Goal: Task Accomplishment & Management: Use online tool/utility

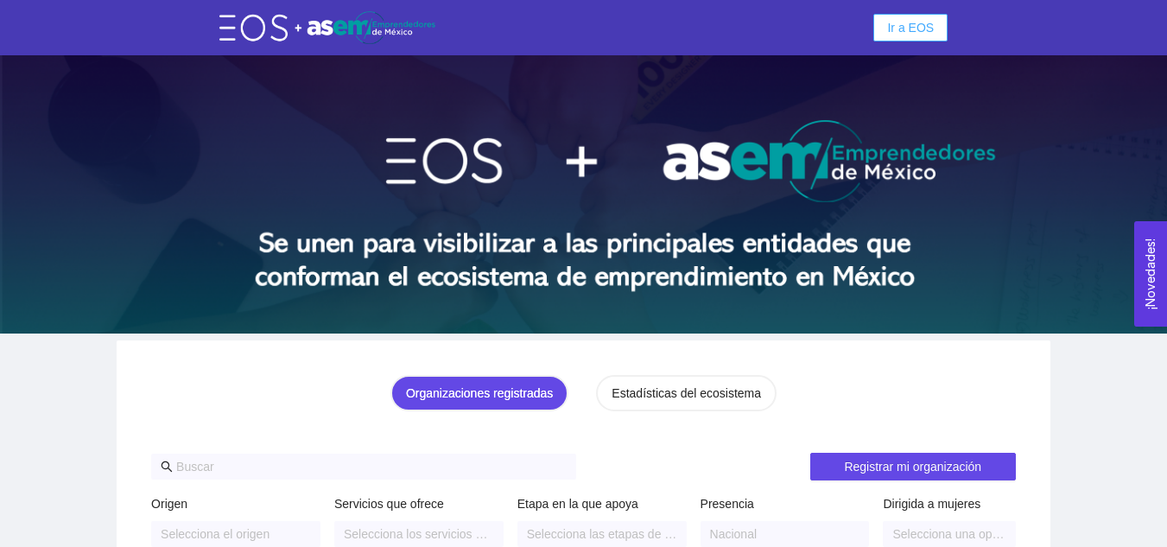
click at [938, 36] on button "Ir a EOS" at bounding box center [910, 28] width 74 height 28
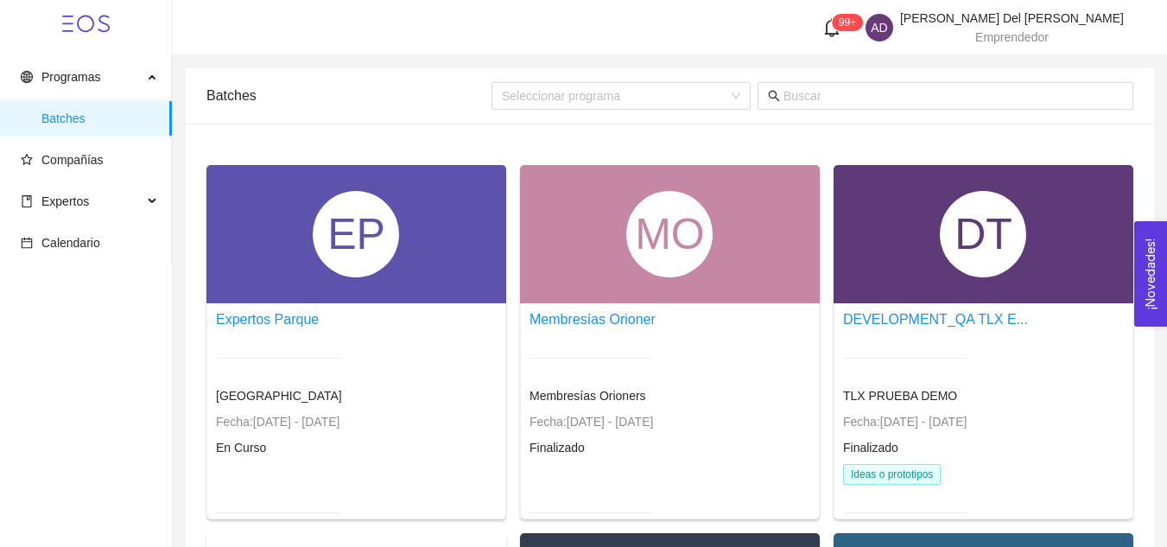
click at [1107, 53] on header "99+ AD Andrea Del Rivero Del Rivero Acuña Emprendedor" at bounding box center [670, 27] width 994 height 55
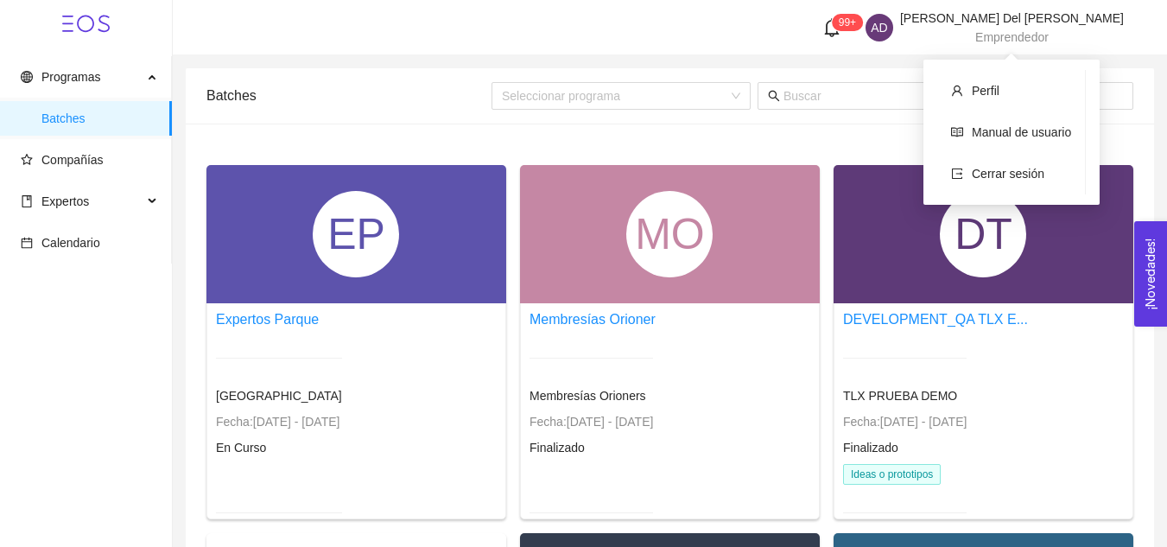
click at [1031, 35] on span "Emprendedor" at bounding box center [1011, 37] width 73 height 14
click at [1032, 180] on span "Cerrar sesión" at bounding box center [1008, 174] width 73 height 14
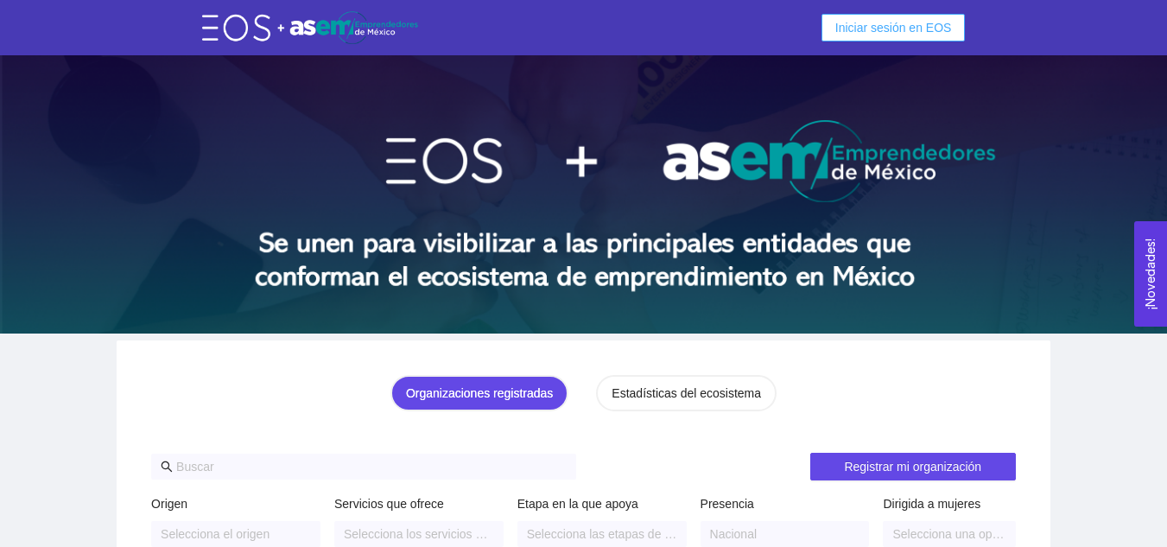
click at [893, 22] on span "Iniciar sesión en EOS" at bounding box center [893, 27] width 117 height 19
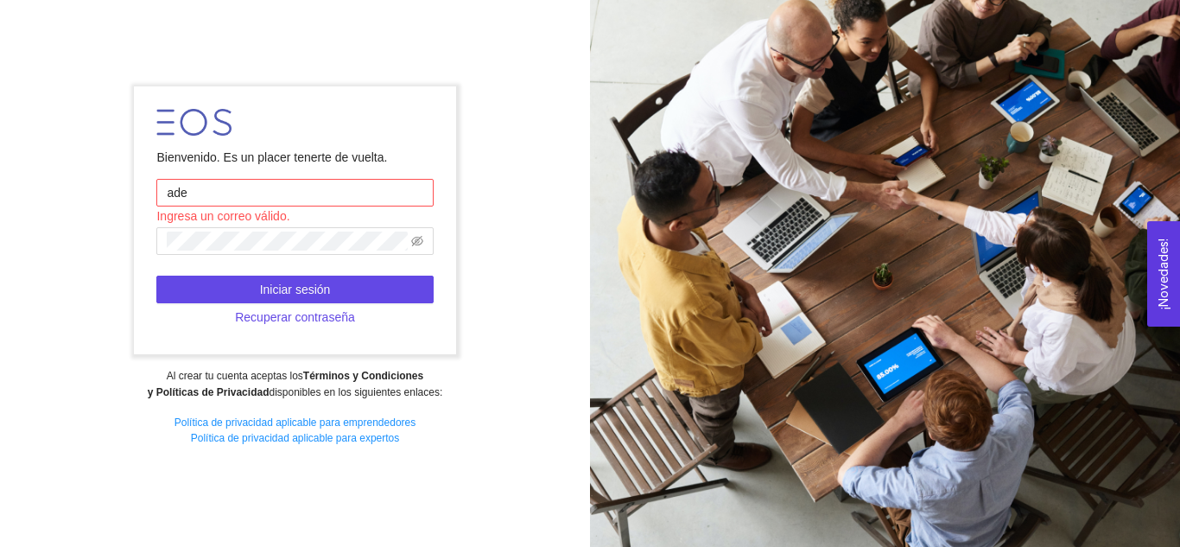
type input "[EMAIL_ADDRESS][DOMAIN_NAME]"
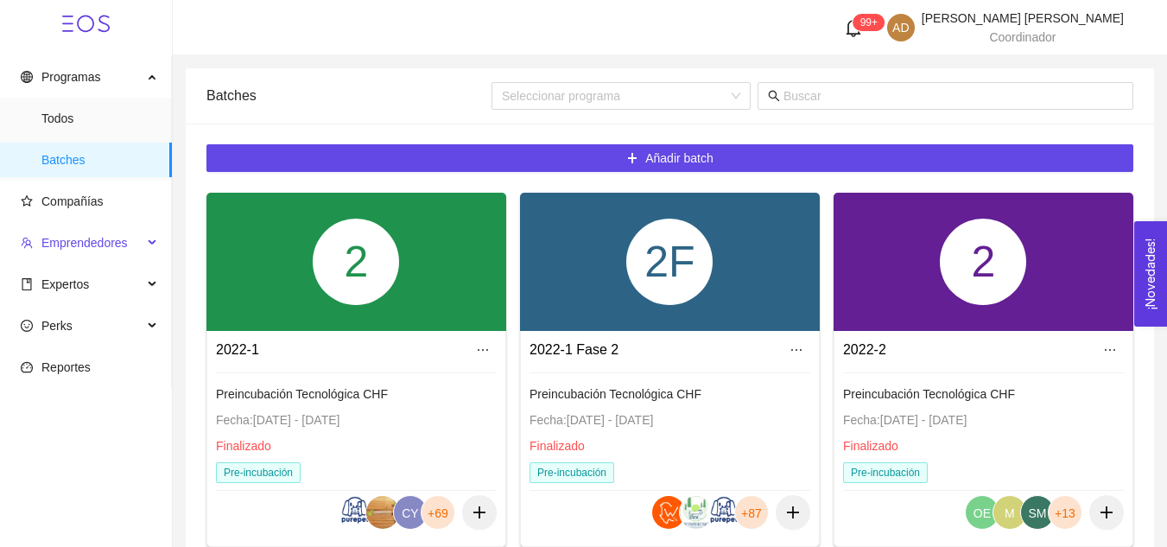
click at [71, 253] on span "Emprendedores" at bounding box center [82, 242] width 122 height 35
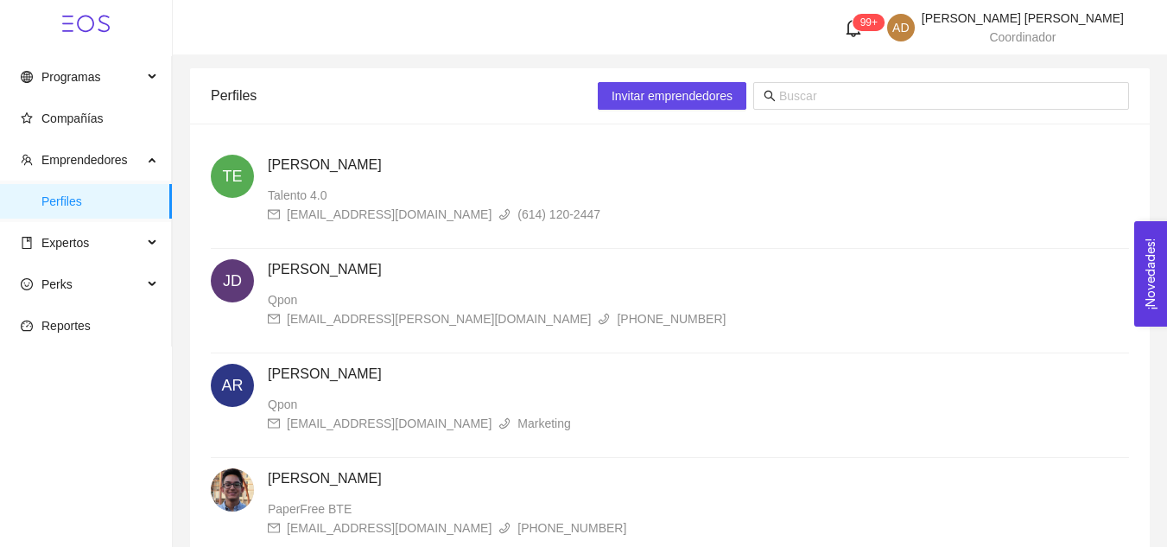
click at [71, 253] on span "Expertos" at bounding box center [82, 242] width 122 height 35
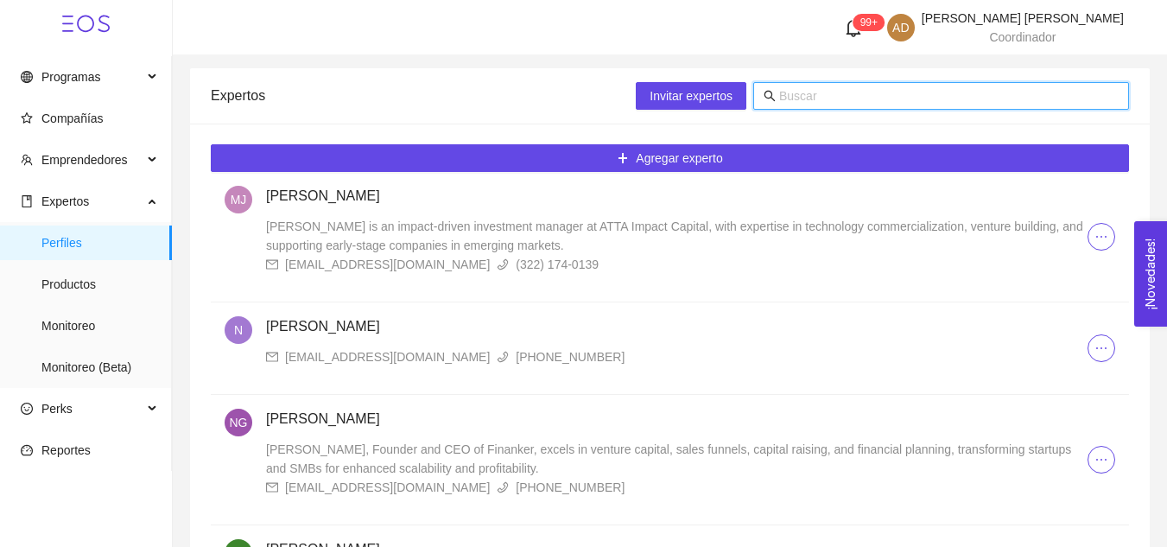
click at [908, 89] on input "text" at bounding box center [948, 95] width 339 height 19
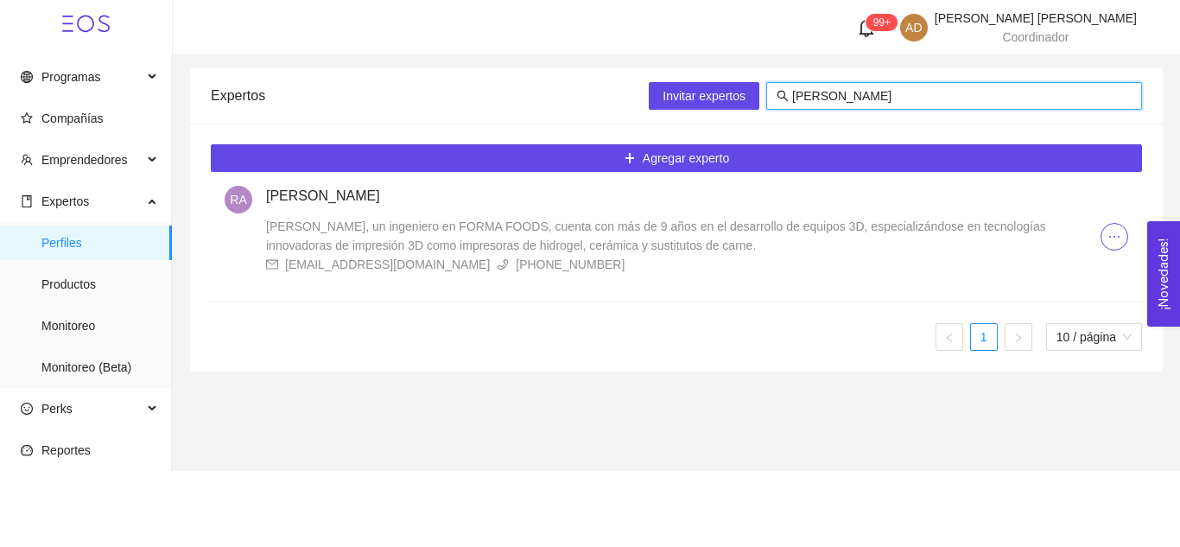
type input "[PERSON_NAME]"
click at [398, 200] on h4 "[PERSON_NAME]" at bounding box center [683, 196] width 834 height 21
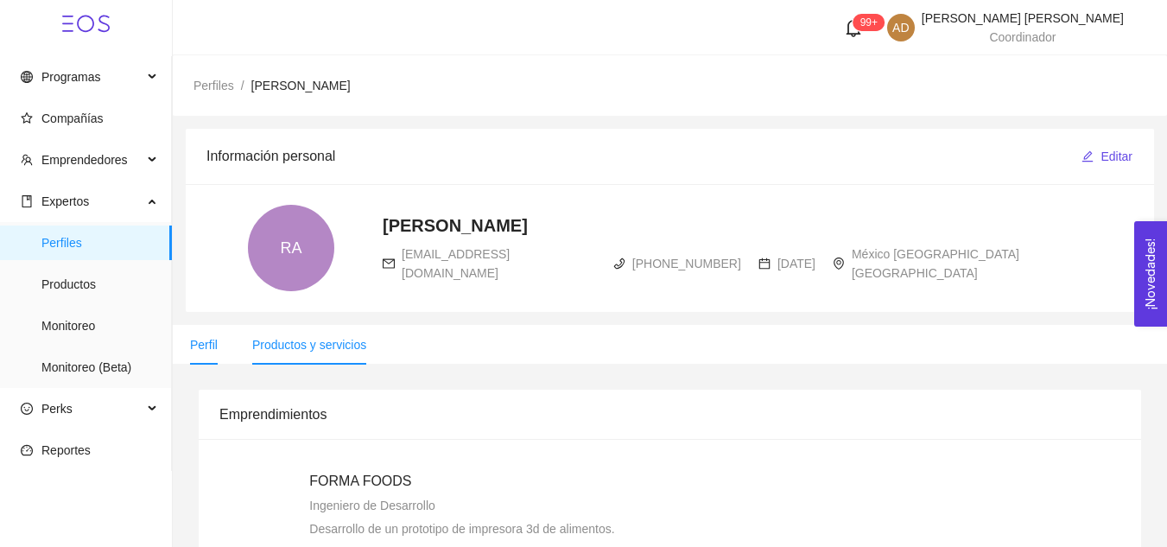
click at [308, 346] on span "Productos y servicios" at bounding box center [309, 345] width 114 height 14
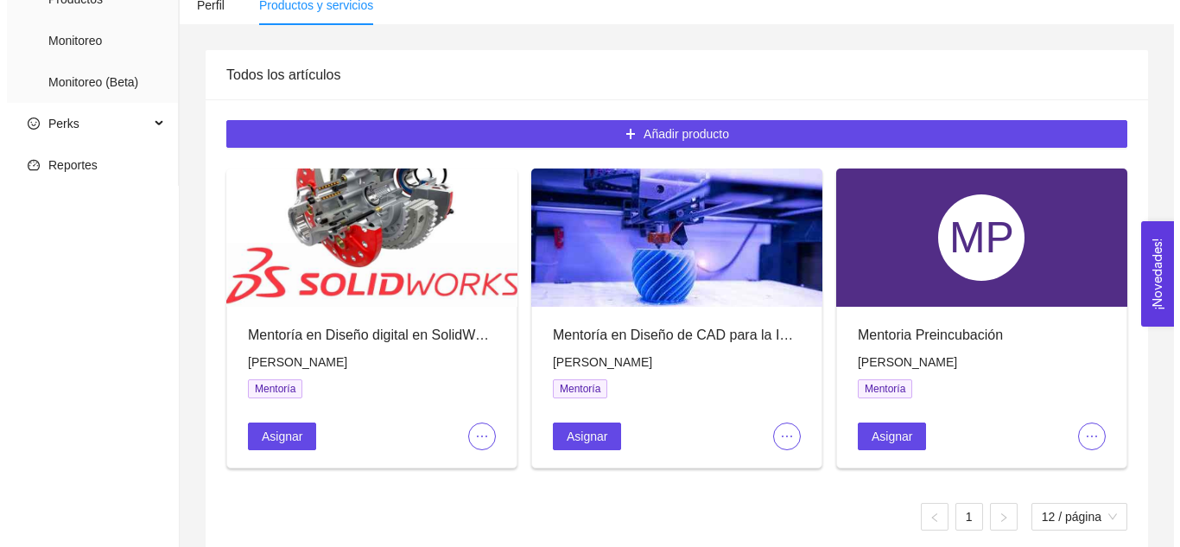
scroll to position [314, 0]
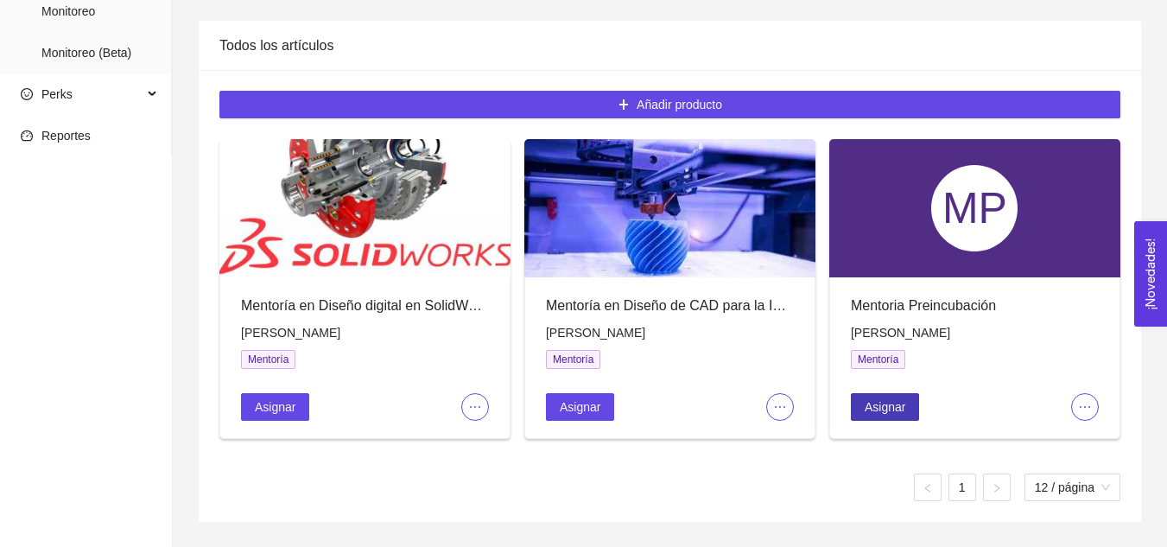
click at [879, 417] on button "Asignar" at bounding box center [885, 407] width 68 height 28
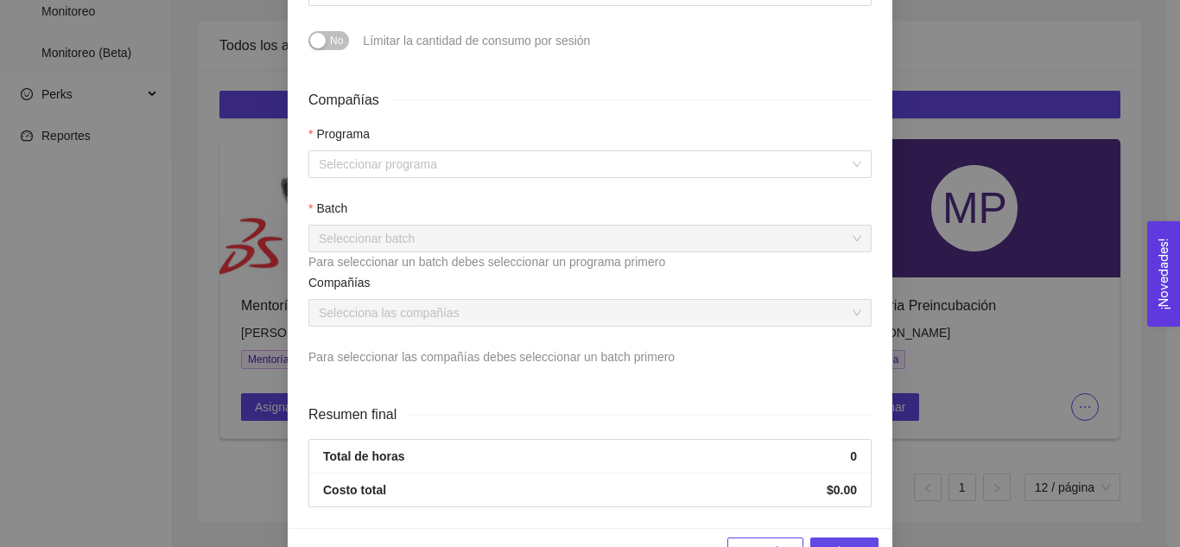
click at [1030, 275] on div "Asignación de mentoría Mentoria Preincubación Experto: [PERSON_NAME] Teléfono C…" at bounding box center [590, 273] width 1180 height 547
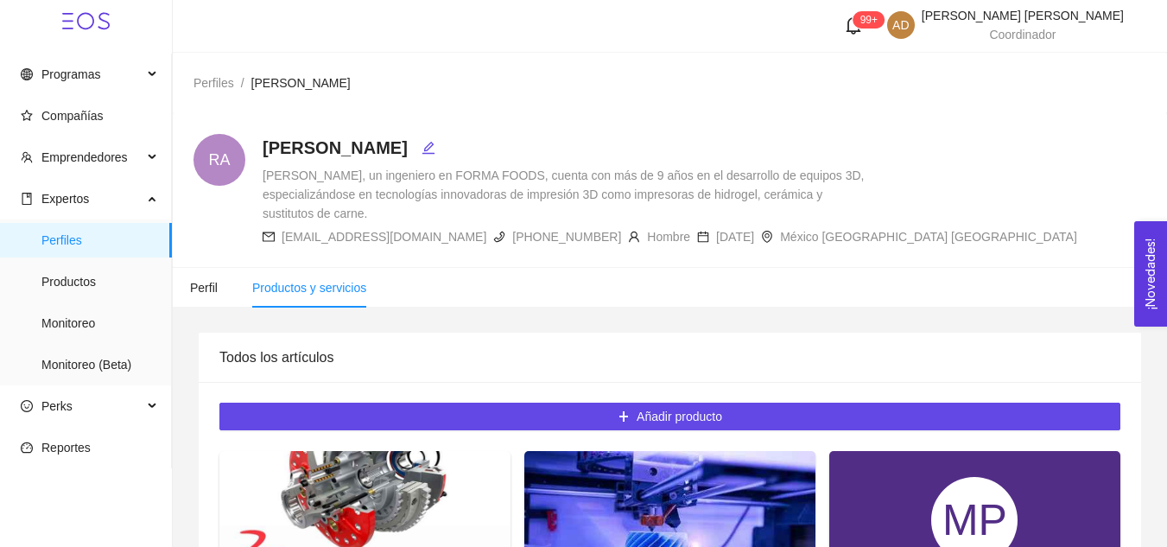
scroll to position [0, 0]
